Goal: Transaction & Acquisition: Purchase product/service

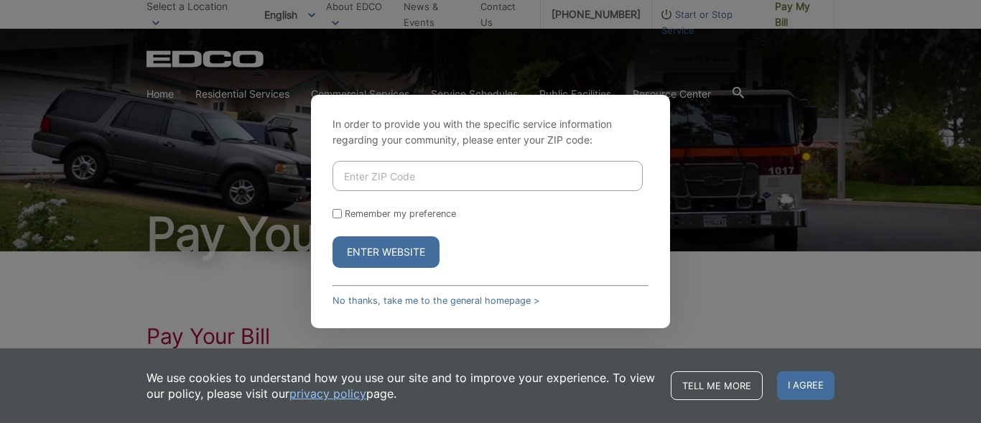
click at [409, 181] on input "Enter ZIP Code" at bounding box center [487, 176] width 310 height 30
type input "92028"
click at [392, 257] on button "Enter Website" at bounding box center [385, 252] width 107 height 32
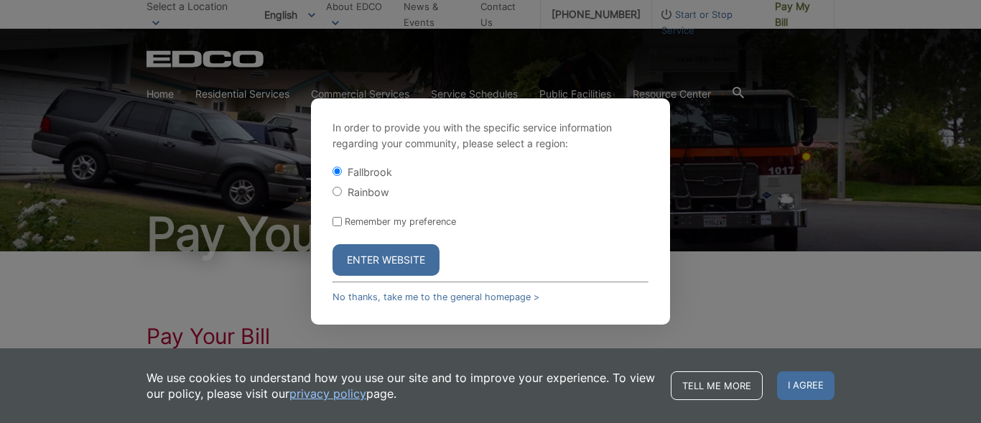
click at [392, 257] on button "Enter Website" at bounding box center [385, 260] width 107 height 32
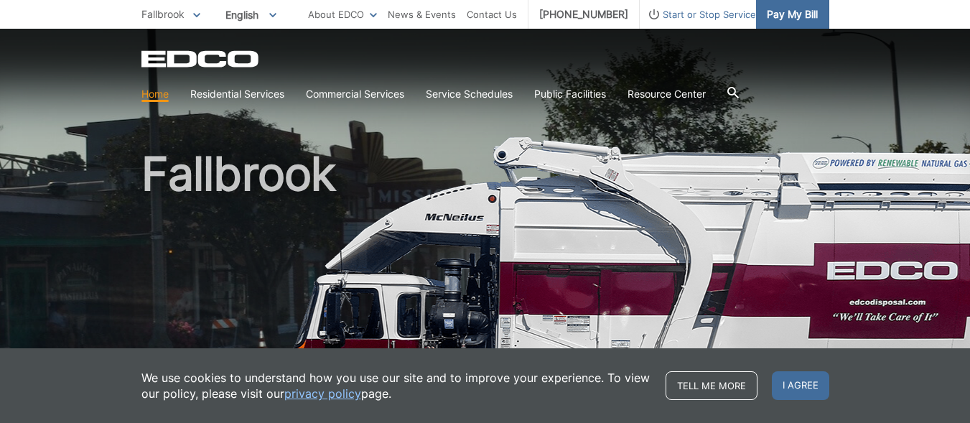
click at [785, 22] on span "Pay My Bill" at bounding box center [792, 14] width 51 height 16
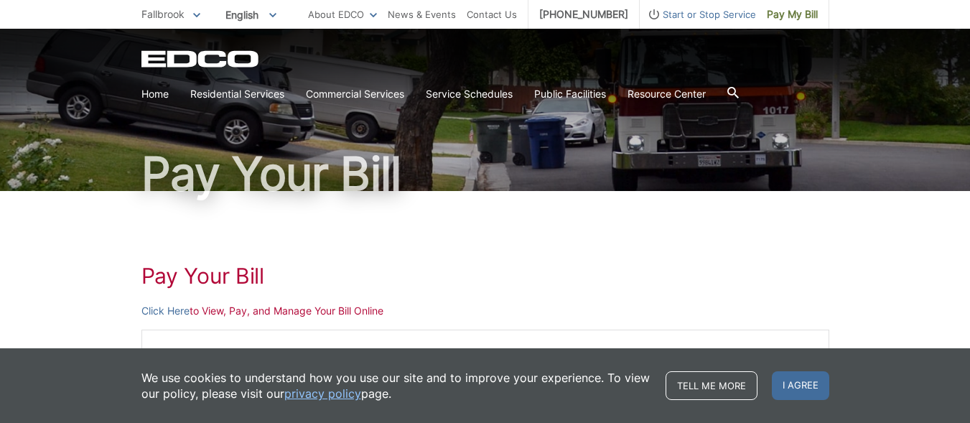
scroll to position [328, 0]
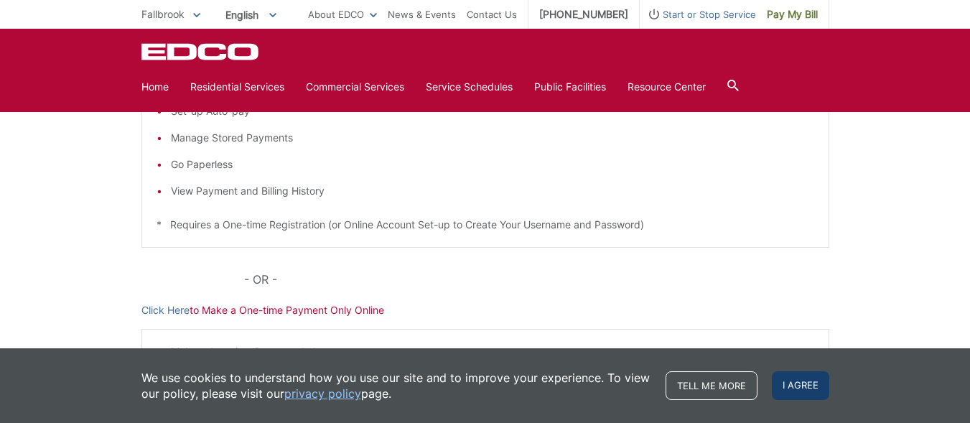
click at [818, 391] on span "I agree" at bounding box center [800, 385] width 57 height 29
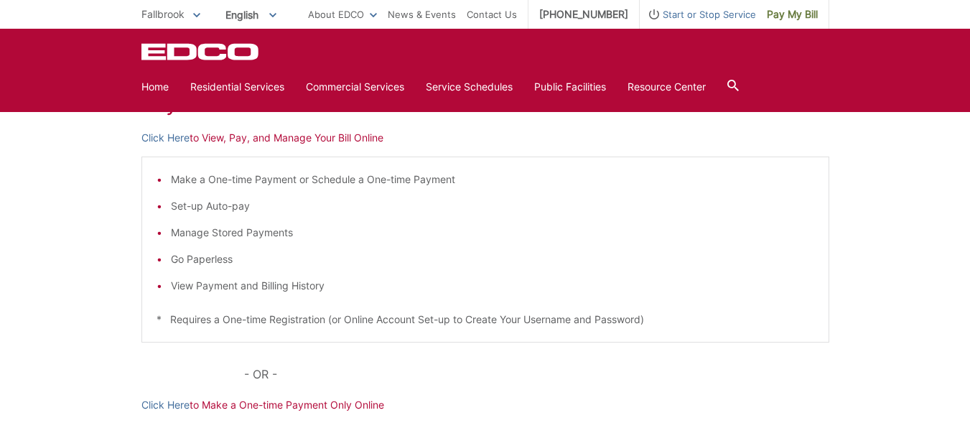
scroll to position [222, 0]
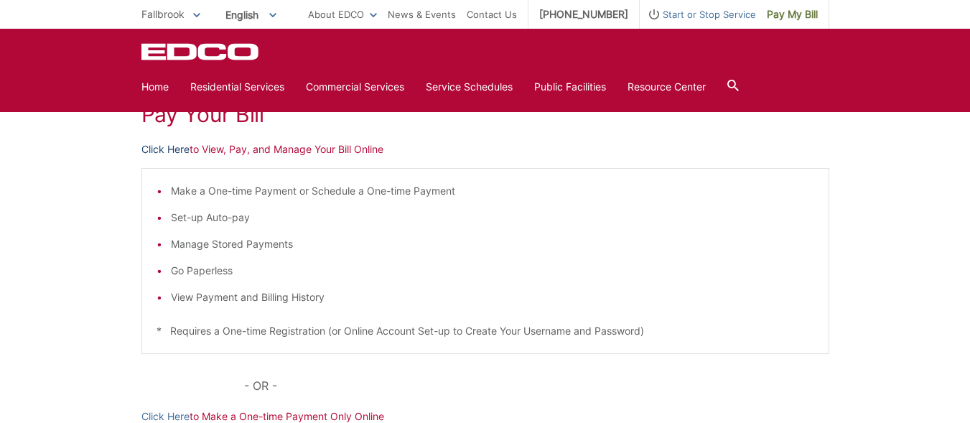
click at [180, 149] on link "Click Here" at bounding box center [165, 149] width 48 height 16
